Goal: Transaction & Acquisition: Purchase product/service

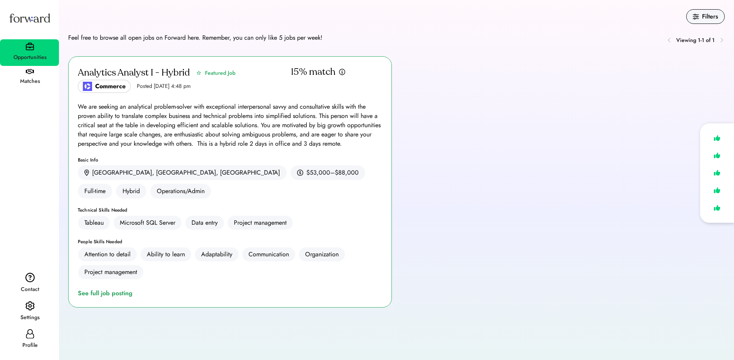
click at [28, 308] on img at bounding box center [29, 306] width 9 height 10
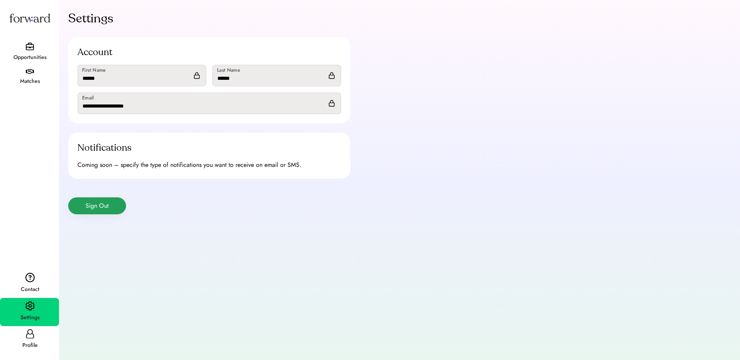
click at [95, 204] on button "Sign Out" at bounding box center [97, 205] width 58 height 17
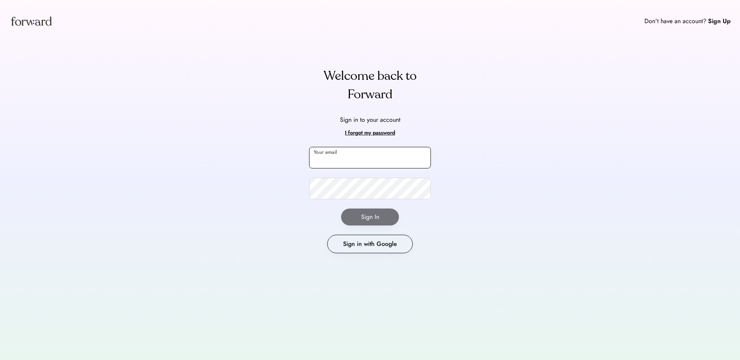
click at [344, 163] on input "email" at bounding box center [370, 158] width 122 height 22
type input "**********"
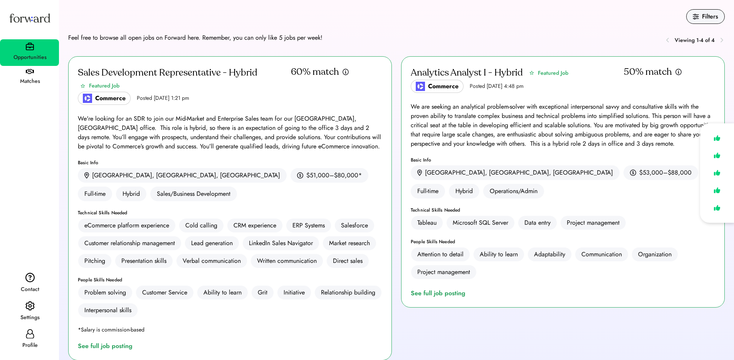
click at [370, 30] on div "Filters Feel free to browse all open jobs on Forward here. Remember, you can on…" at bounding box center [396, 367] width 657 height 716
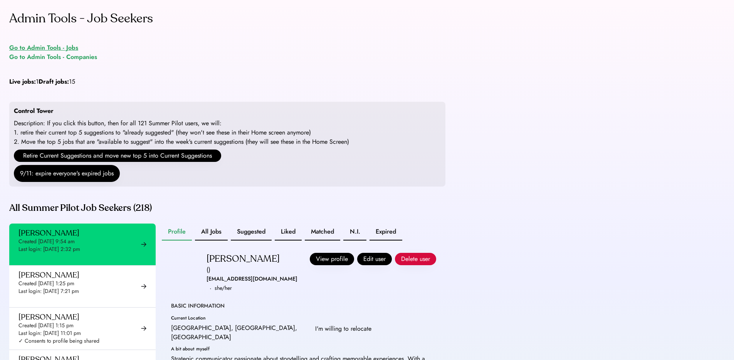
click at [69, 45] on div "Go to Admin Tools - Jobs" at bounding box center [43, 47] width 69 height 9
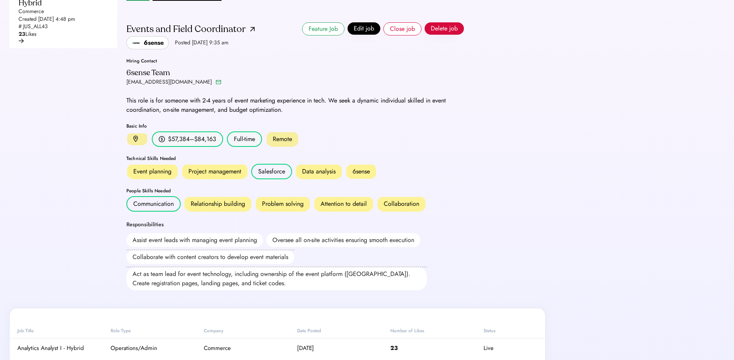
scroll to position [181, 0]
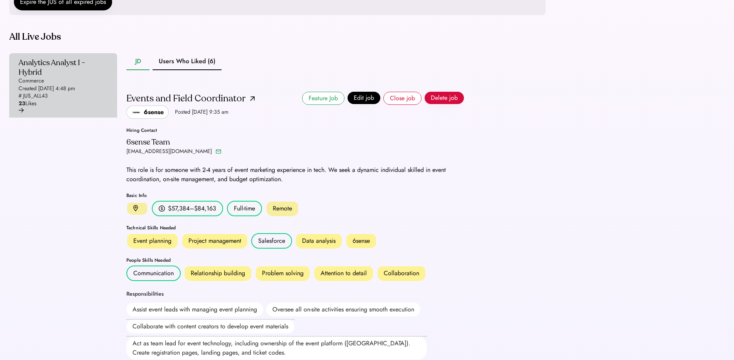
click at [75, 93] on div "Created [DATE] 4:48 pm" at bounding box center [47, 89] width 57 height 8
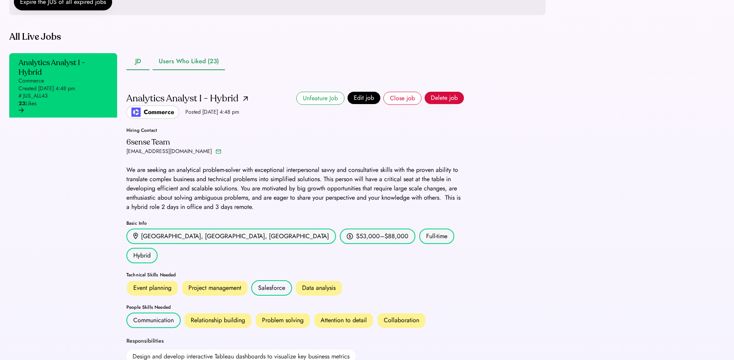
click at [194, 70] on button "Users Who Liked (23)" at bounding box center [189, 61] width 72 height 17
click at [187, 70] on button "Users Who Liked (23)" at bounding box center [189, 61] width 72 height 17
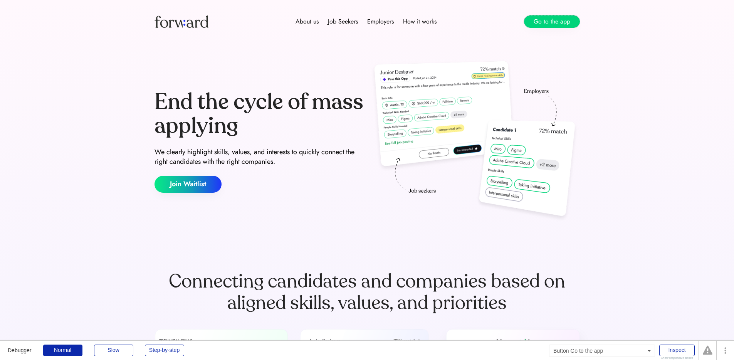
click at [563, 26] on button "Go to the app" at bounding box center [552, 21] width 56 height 12
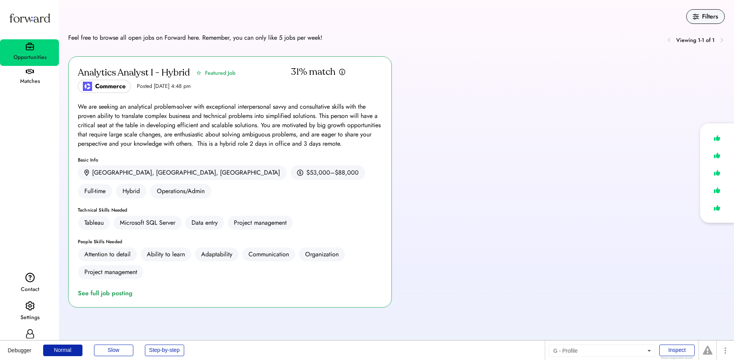
click at [23, 334] on div "Profile" at bounding box center [29, 340] width 59 height 28
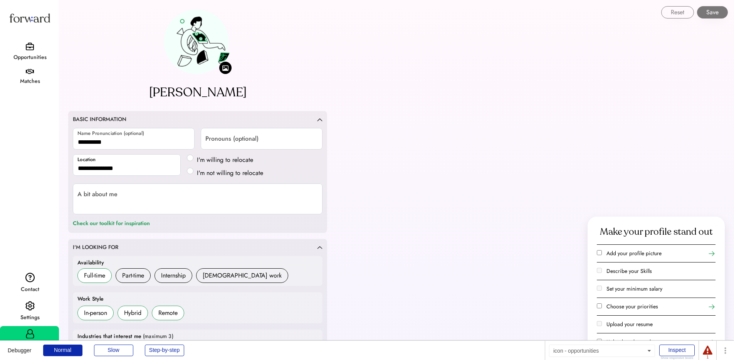
click at [32, 50] on img at bounding box center [30, 46] width 8 height 8
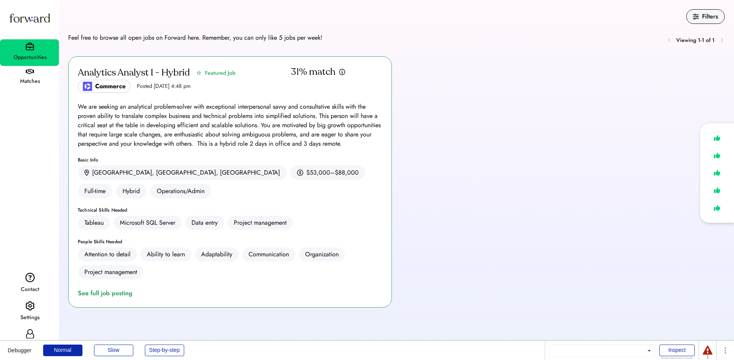
click at [110, 289] on div "See full job posting" at bounding box center [107, 293] width 58 height 9
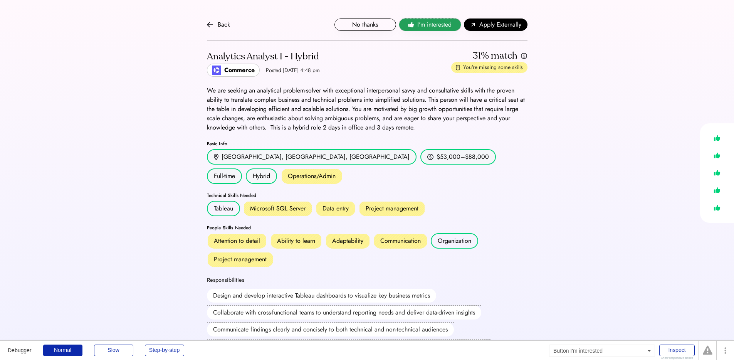
click at [433, 26] on span "I'm interested" at bounding box center [435, 24] width 34 height 9
